Goal: Obtain resource: Download file/media

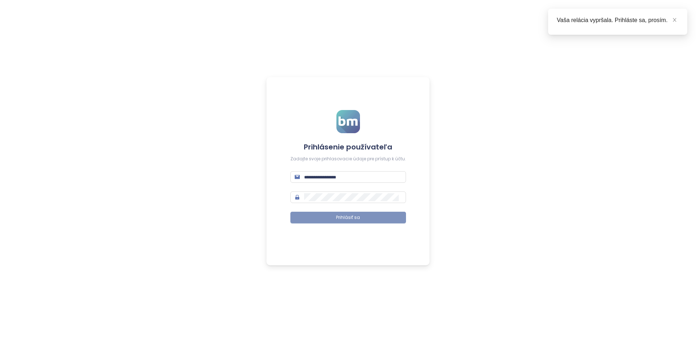
type input "**********"
click at [362, 216] on button "Prihlásiť sa" at bounding box center [348, 218] width 116 height 12
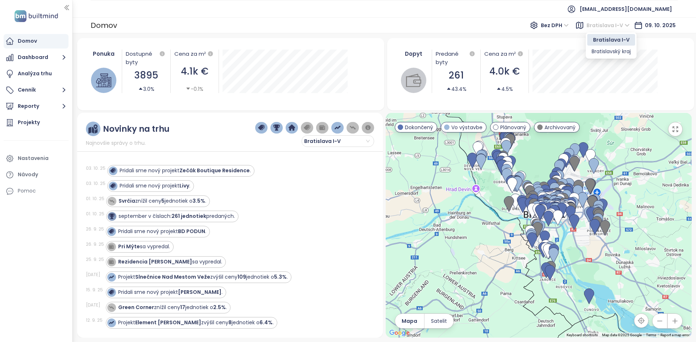
click at [593, 23] on span "Bratislava I-V" at bounding box center [607, 25] width 43 height 11
click at [612, 39] on div "Bratislava I-V" at bounding box center [610, 40] width 39 height 8
click at [22, 105] on button "Reporty" at bounding box center [36, 106] width 65 height 14
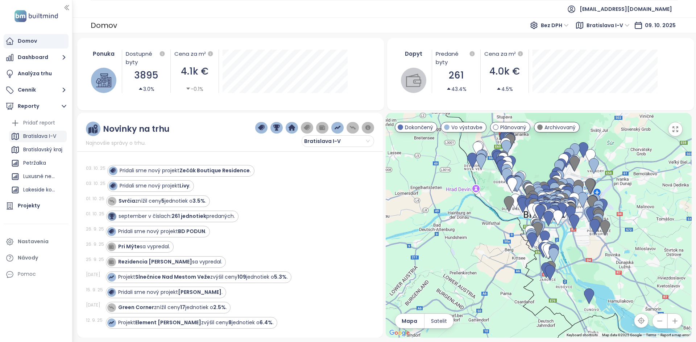
click at [24, 139] on div "Bratislava I-V" at bounding box center [39, 136] width 33 height 9
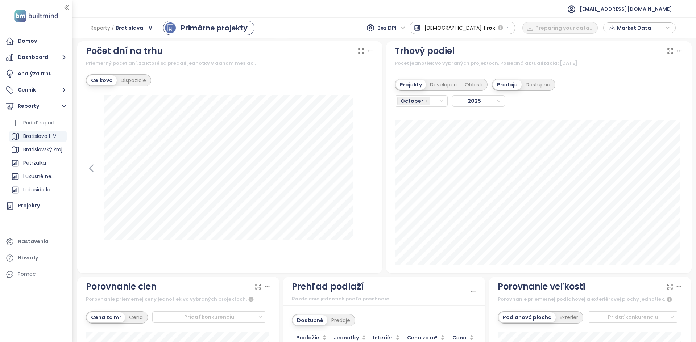
scroll to position [616, 0]
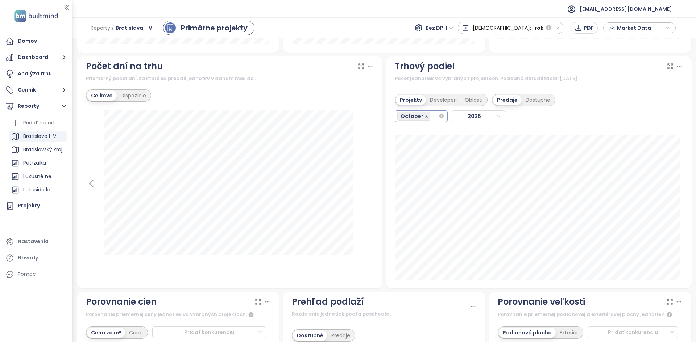
click at [425, 115] on icon "close" at bounding box center [427, 116] width 4 height 4
click at [425, 116] on icon "close" at bounding box center [427, 116] width 4 height 4
click at [425, 114] on span at bounding box center [427, 116] width 4 height 8
click at [439, 117] on icon "close-circle" at bounding box center [441, 116] width 4 height 4
click at [425, 114] on icon "close" at bounding box center [427, 116] width 4 height 4
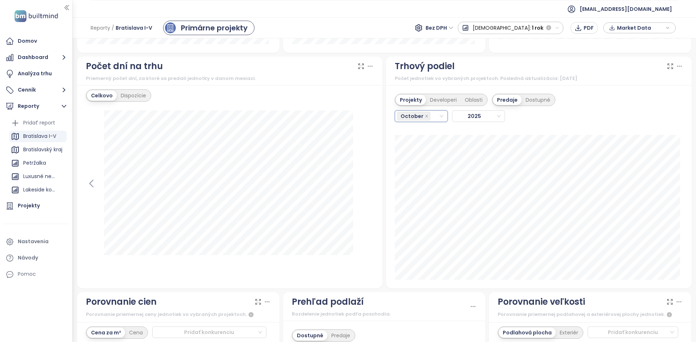
type input "*"
click at [424, 144] on div "September" at bounding box center [418, 142] width 41 height 8
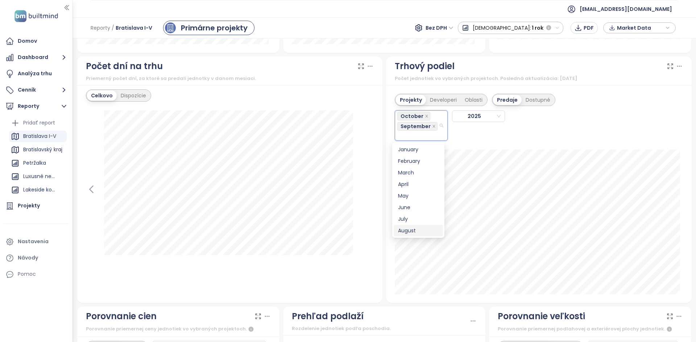
click at [418, 229] on div "August" at bounding box center [418, 231] width 41 height 8
click at [416, 220] on div "July" at bounding box center [418, 221] width 41 height 8
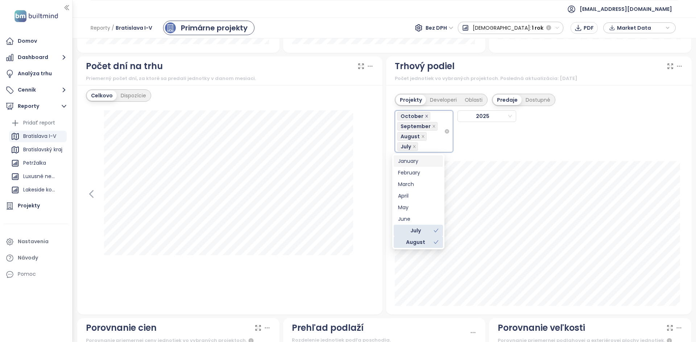
click at [425, 114] on icon "close" at bounding box center [427, 116] width 4 height 4
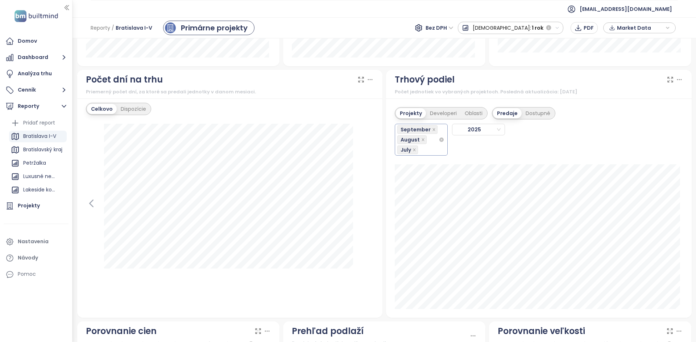
scroll to position [580, 0]
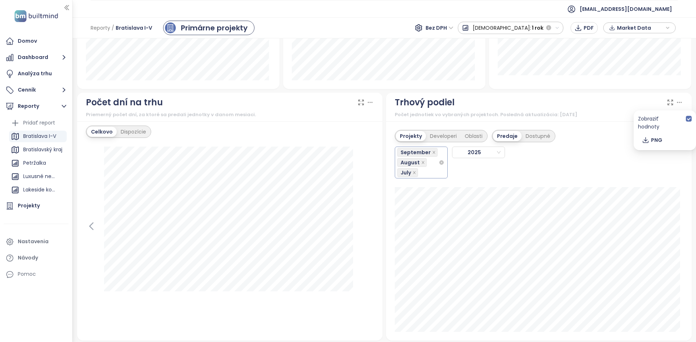
click at [675, 102] on icon at bounding box center [678, 102] width 7 height 7
click at [655, 136] on span "PNG" at bounding box center [656, 140] width 11 height 8
